Goal: Check status: Check status

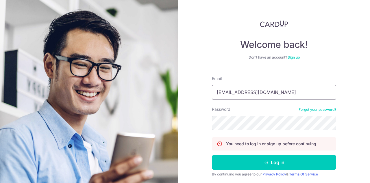
type input "[EMAIL_ADDRESS][DOMAIN_NAME]"
click at [212, 155] on button "Log in" at bounding box center [274, 162] width 124 height 14
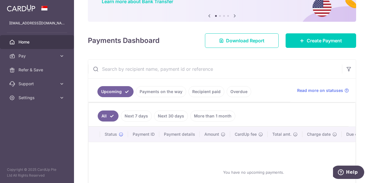
scroll to position [87, 0]
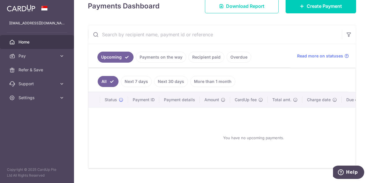
click at [157, 57] on link "Payments on the way" at bounding box center [161, 56] width 50 height 11
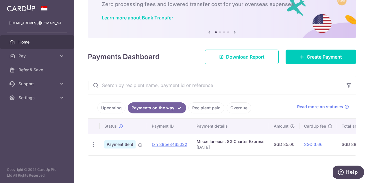
scroll to position [38, 0]
click at [210, 105] on link "Recipient paid" at bounding box center [207, 107] width 36 height 11
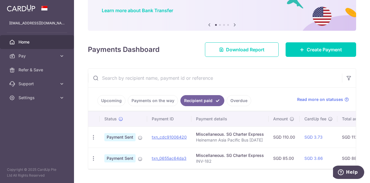
scroll to position [59, 0]
